Goal: Information Seeking & Learning: Check status

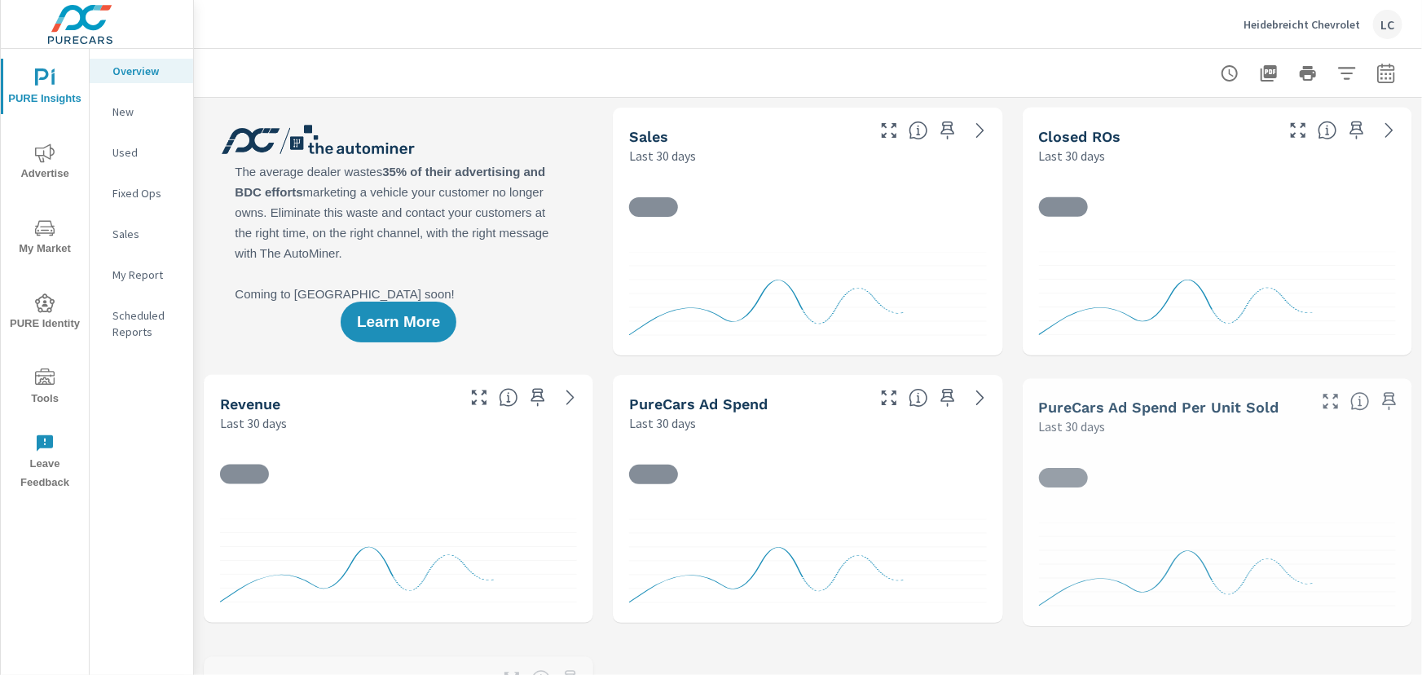
click at [107, 140] on div "Used" at bounding box center [141, 152] width 103 height 24
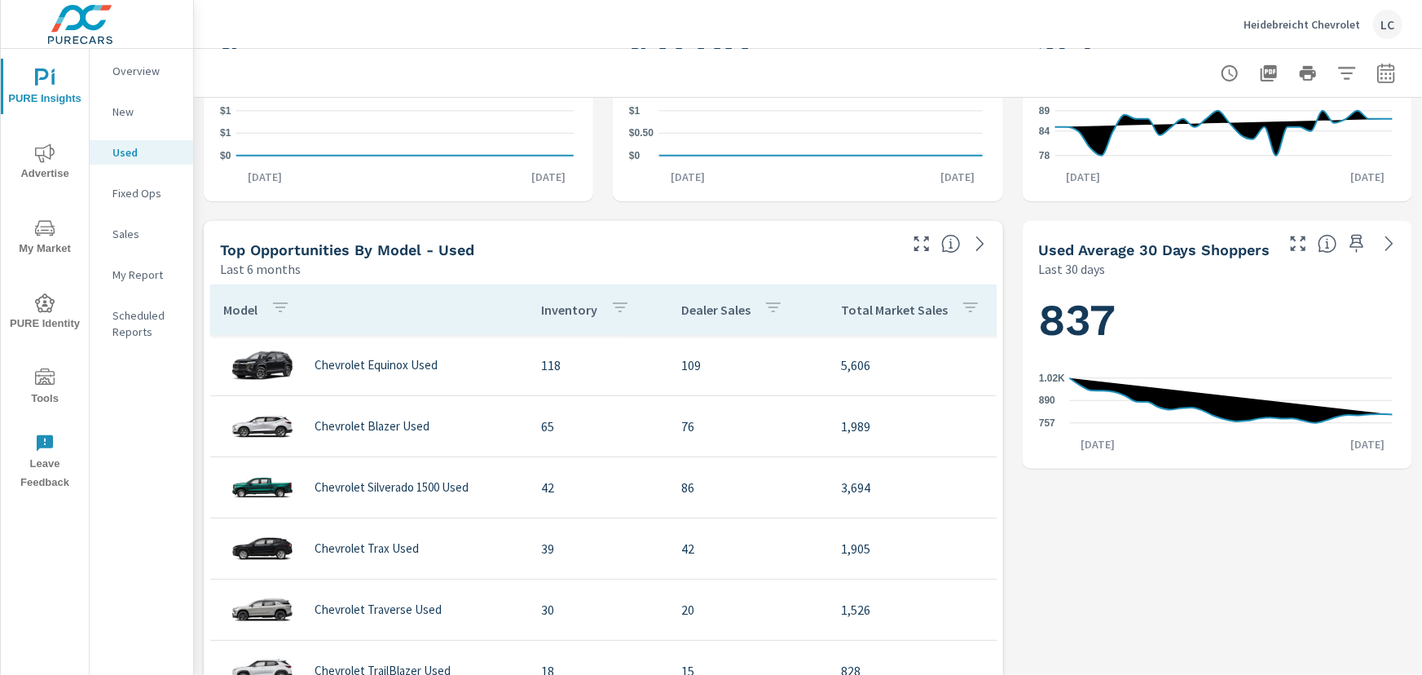
scroll to position [444, 0]
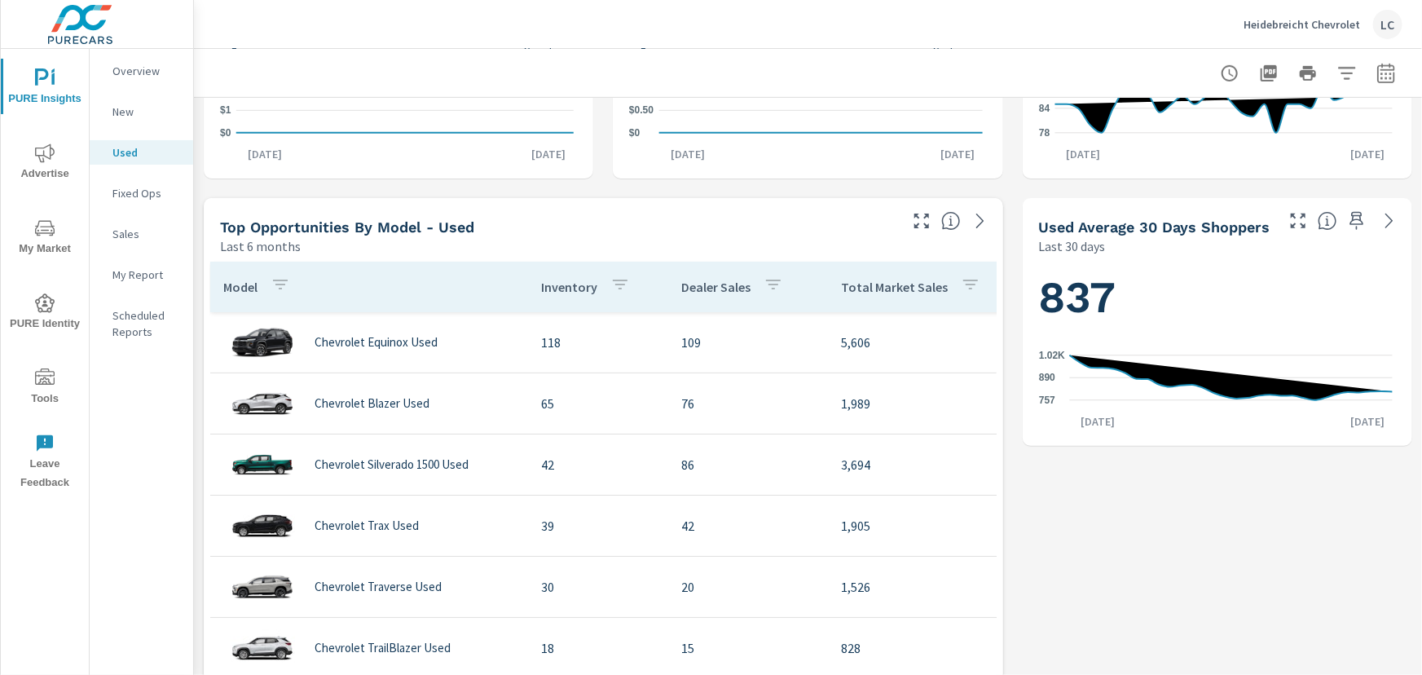
click at [42, 147] on icon "nav menu" at bounding box center [45, 152] width 20 height 19
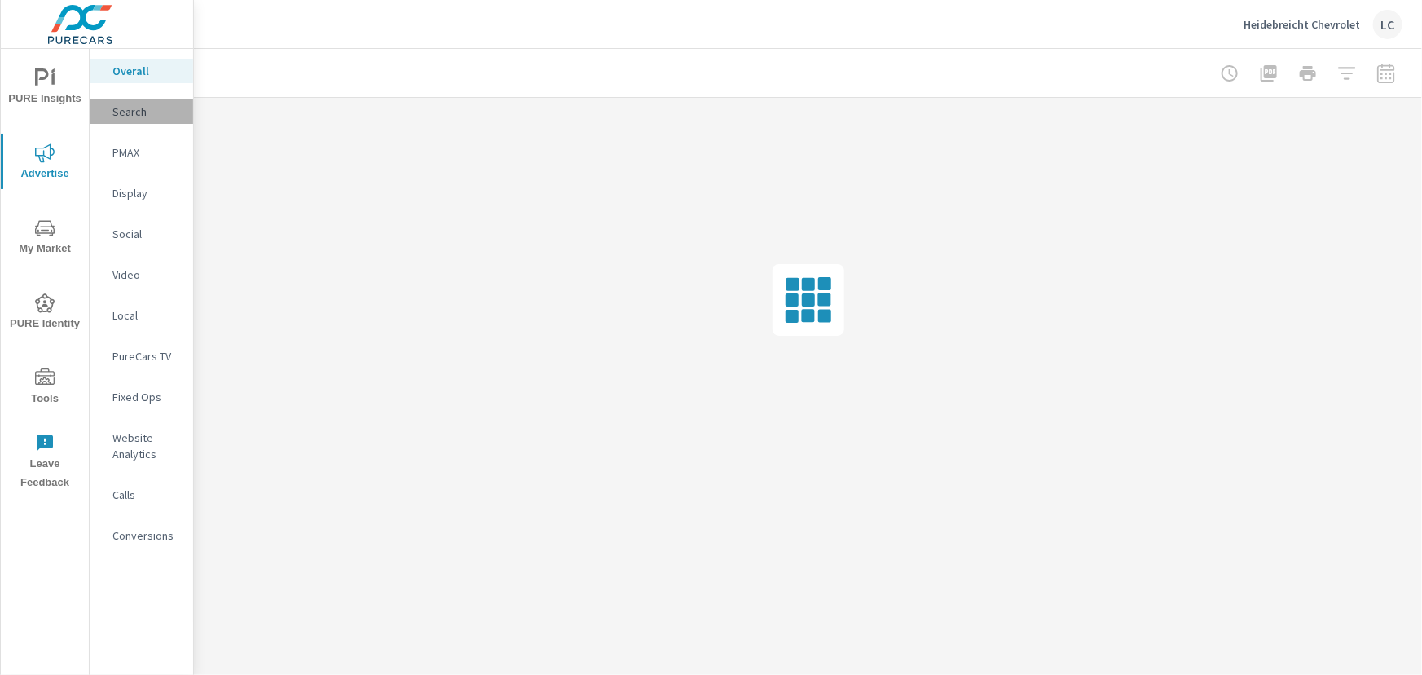
click at [139, 112] on p "Search" at bounding box center [146, 111] width 68 height 16
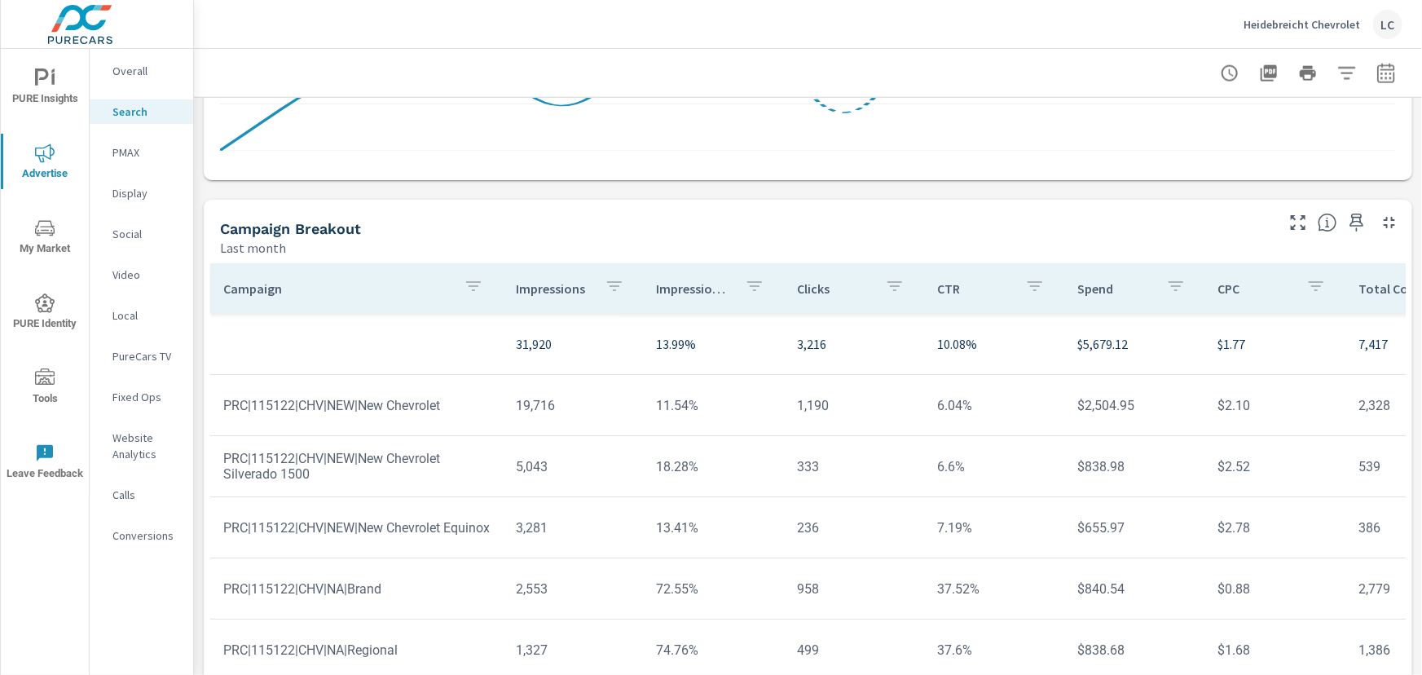
scroll to position [8, 0]
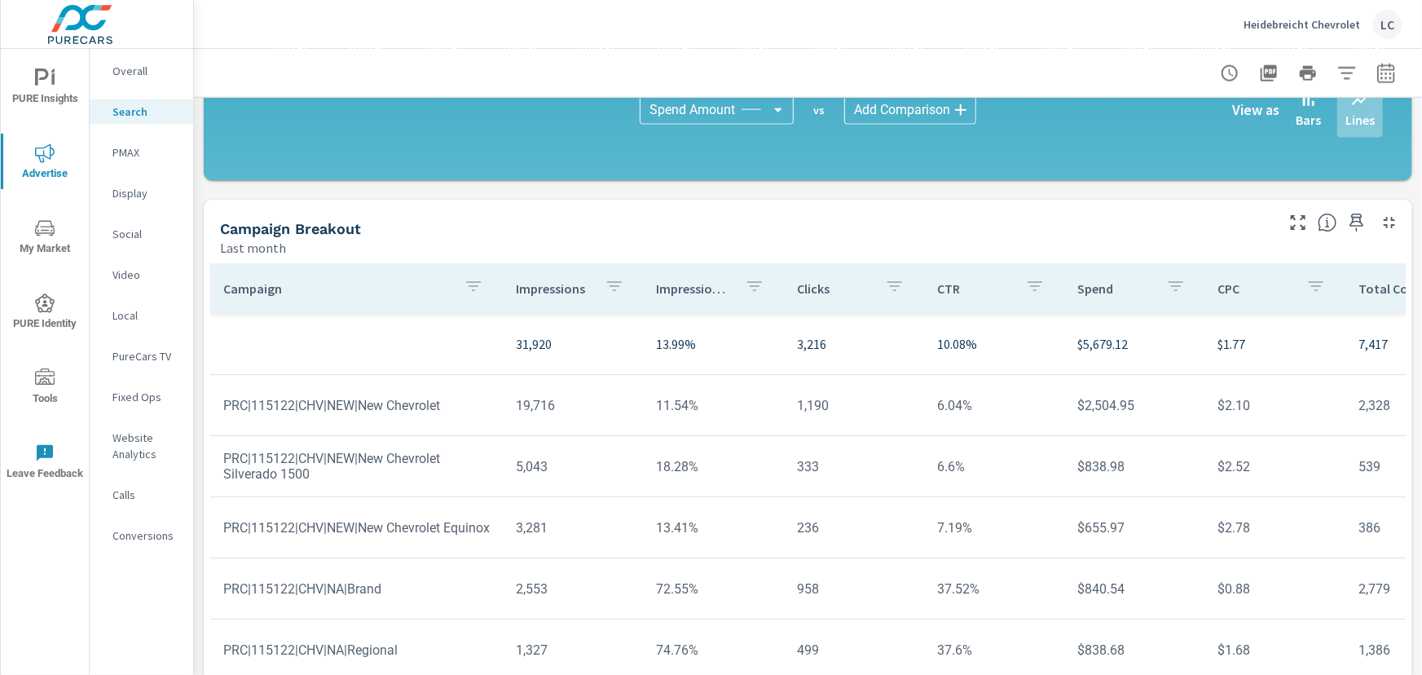
click at [116, 157] on p "PMAX" at bounding box center [146, 152] width 68 height 16
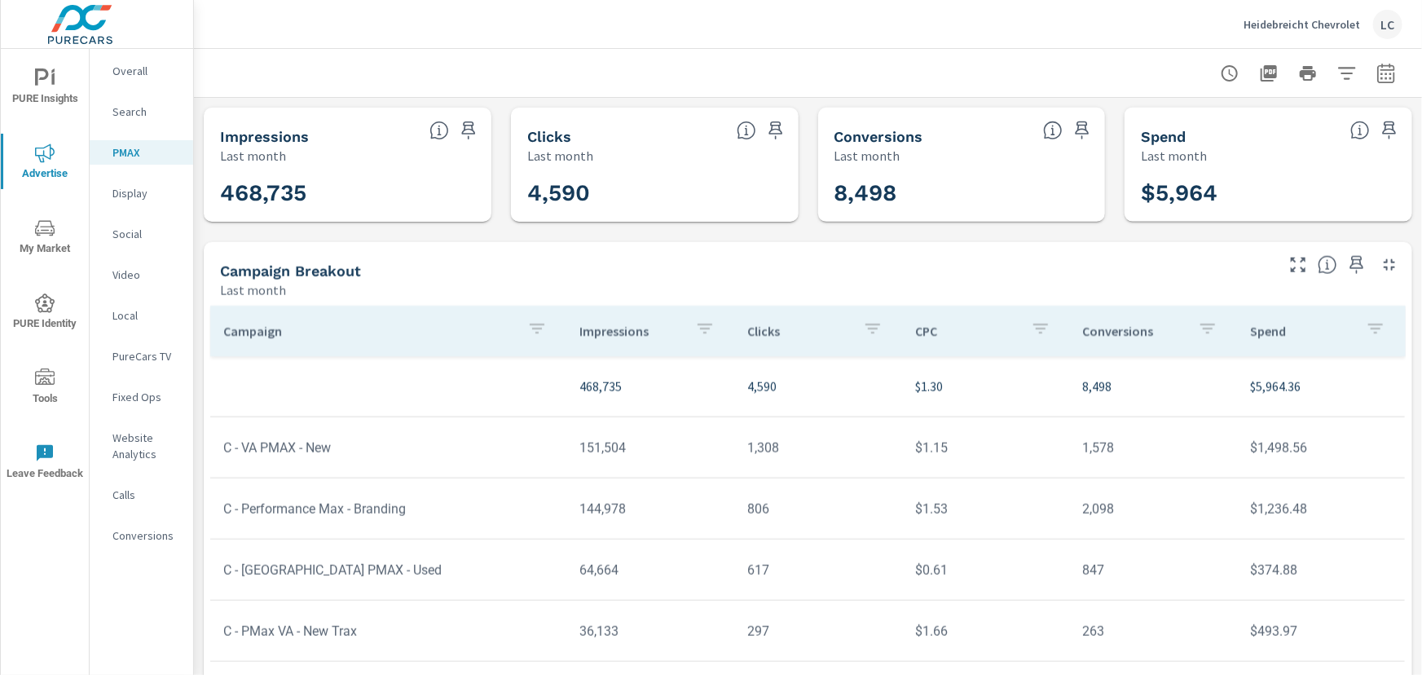
scroll to position [122, 0]
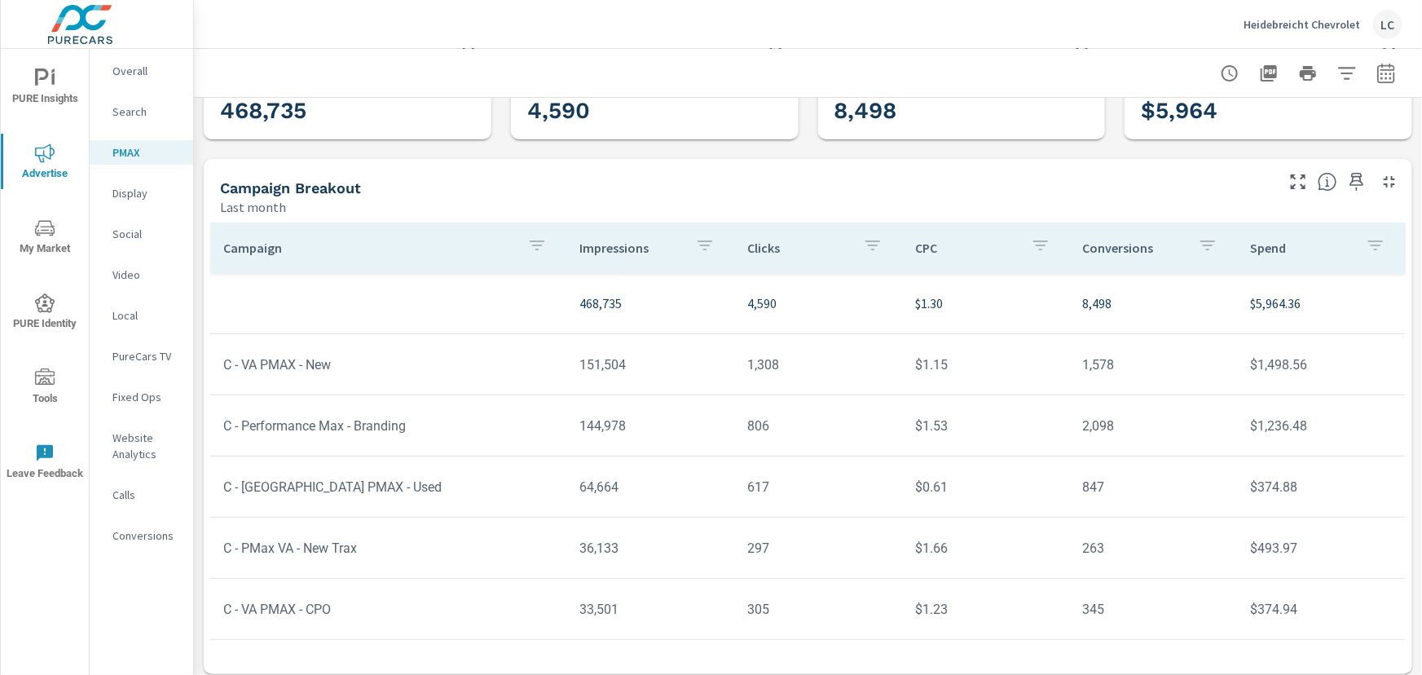
scroll to position [90, 0]
